Goal: Information Seeking & Learning: Learn about a topic

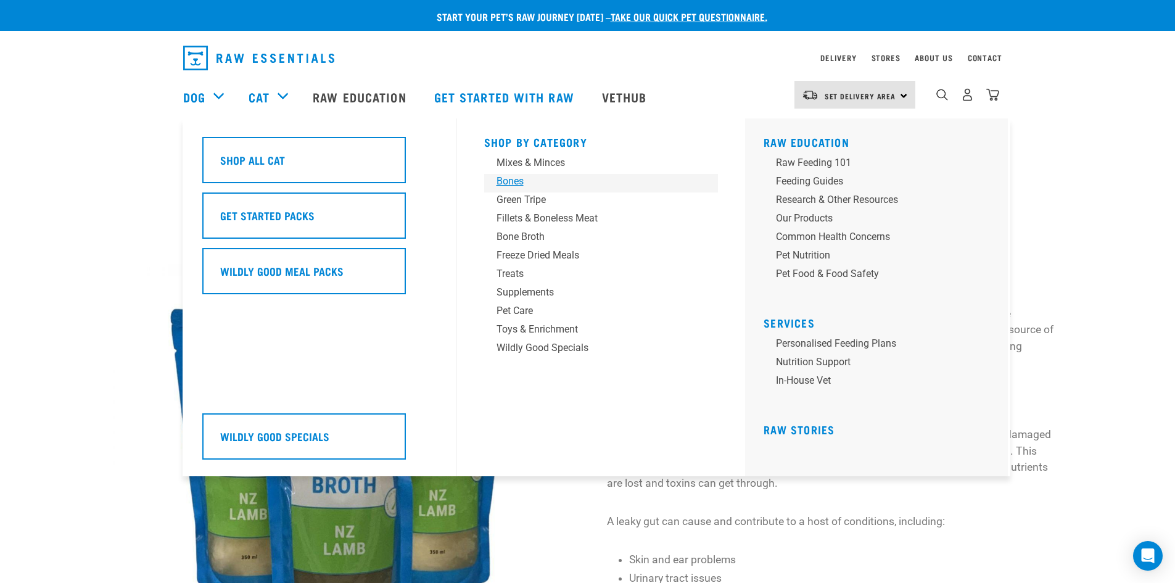
click at [522, 177] on div "Bones" at bounding box center [593, 181] width 192 height 15
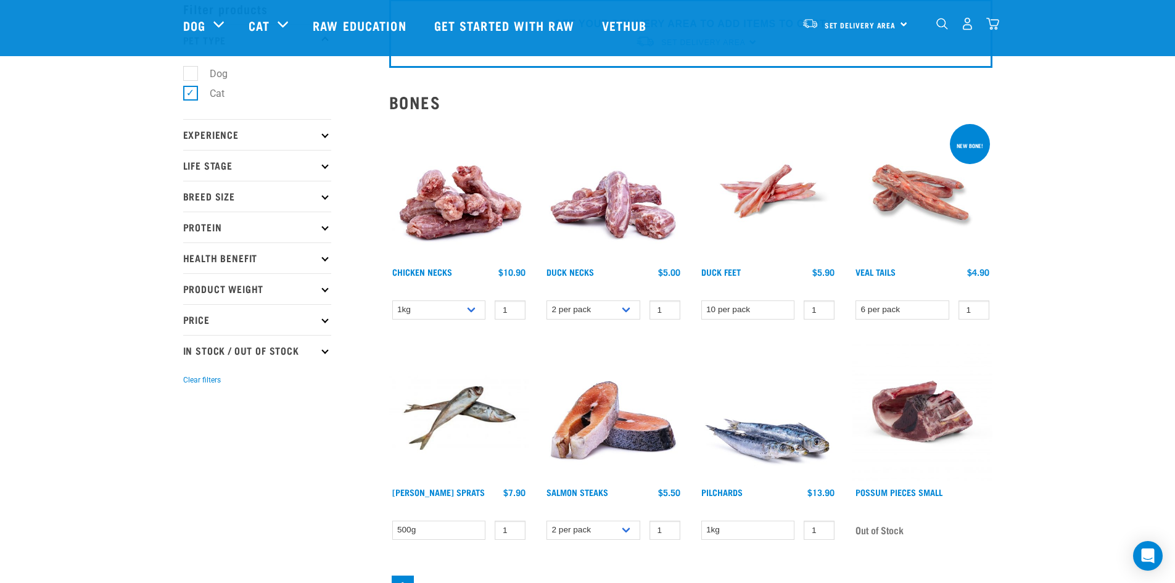
scroll to position [62, 0]
click at [333, 25] on link "Raw Education" at bounding box center [360, 25] width 121 height 49
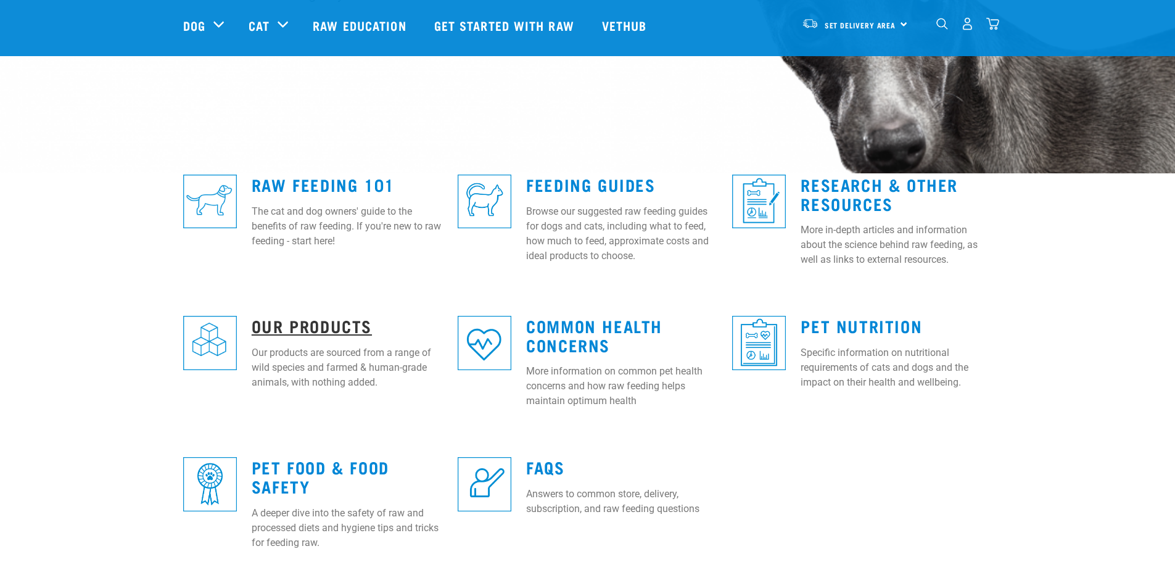
scroll to position [247, 0]
click at [307, 320] on link "Our Products" at bounding box center [312, 324] width 120 height 9
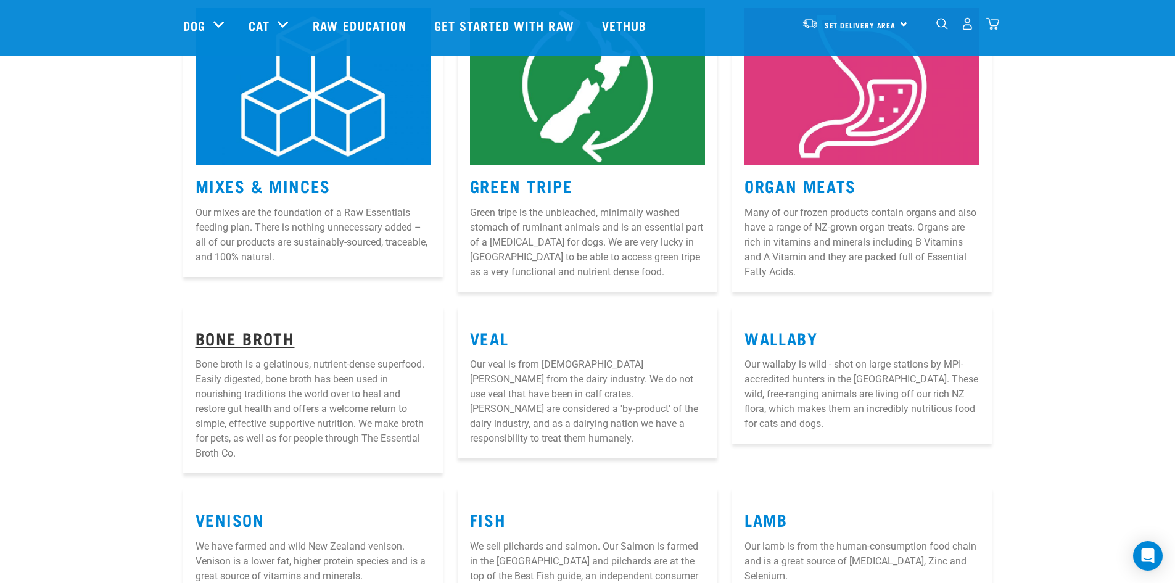
scroll to position [246, 0]
click at [270, 339] on link "Bone Broth" at bounding box center [245, 336] width 99 height 9
